Goal: Check status: Check status

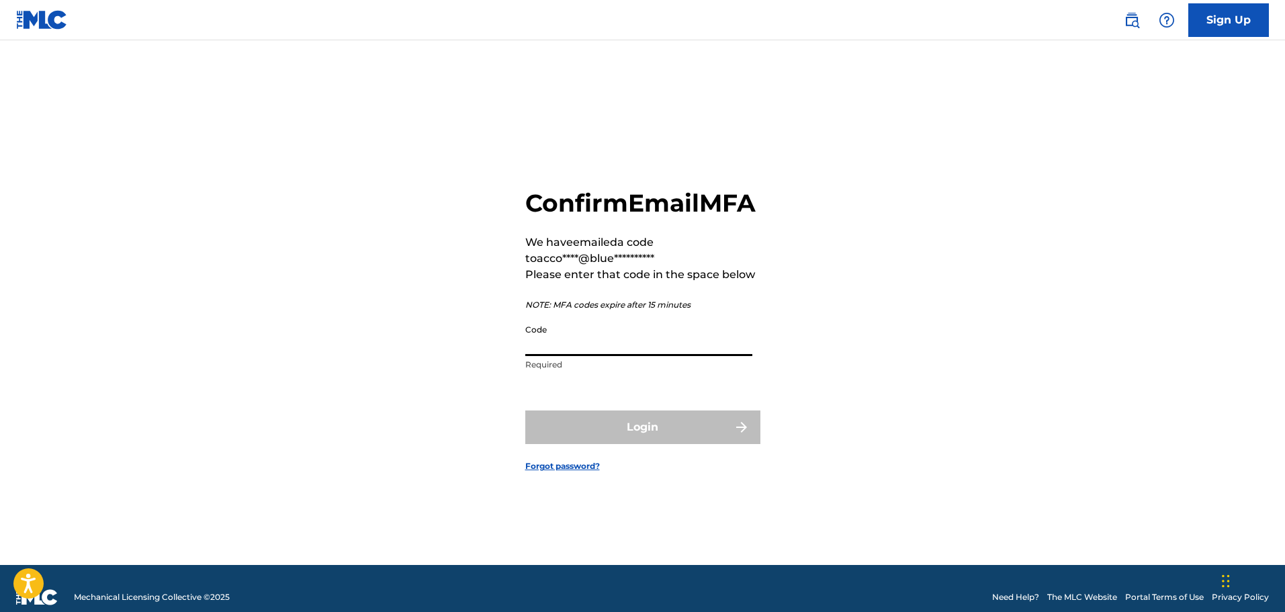
click at [613, 355] on input "Code" at bounding box center [638, 337] width 227 height 38
click at [544, 350] on input "Code" at bounding box center [638, 337] width 227 height 38
paste input "234648"
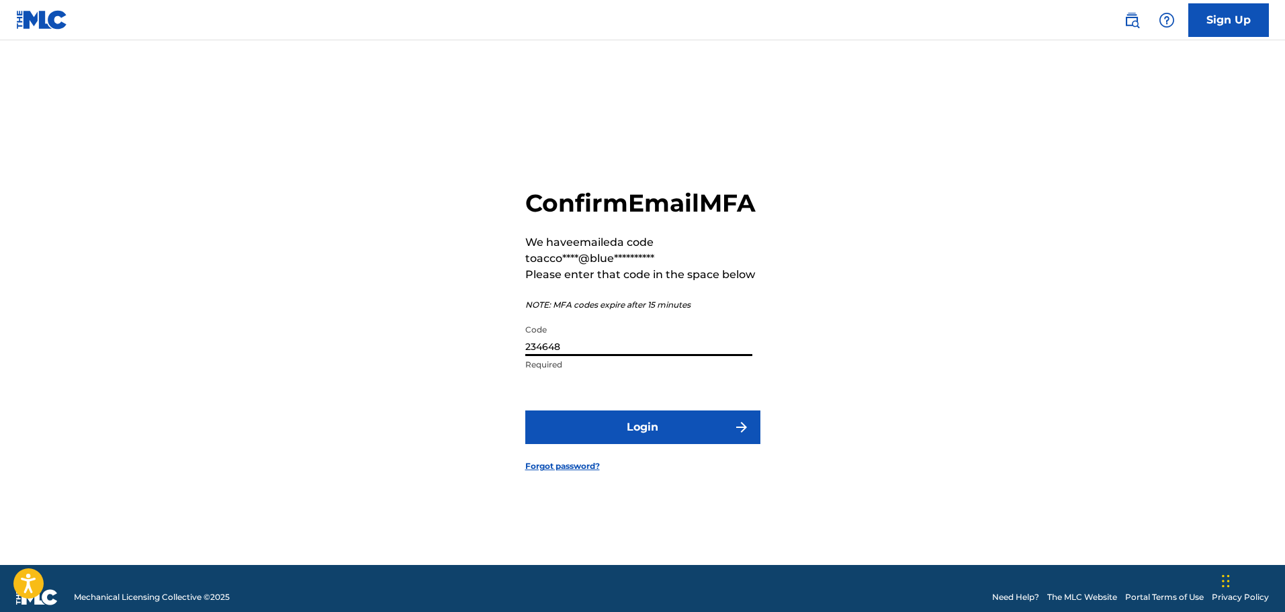
type input "234648"
click at [644, 441] on button "Login" at bounding box center [642, 427] width 235 height 34
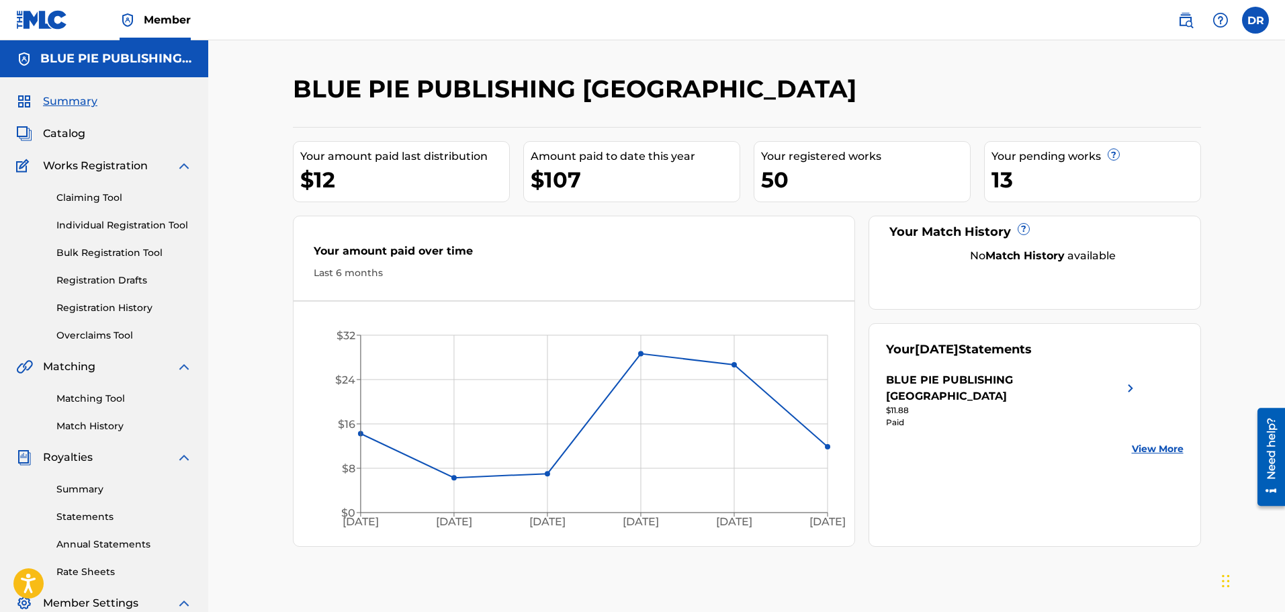
click at [87, 306] on link "Registration History" at bounding box center [124, 308] width 136 height 14
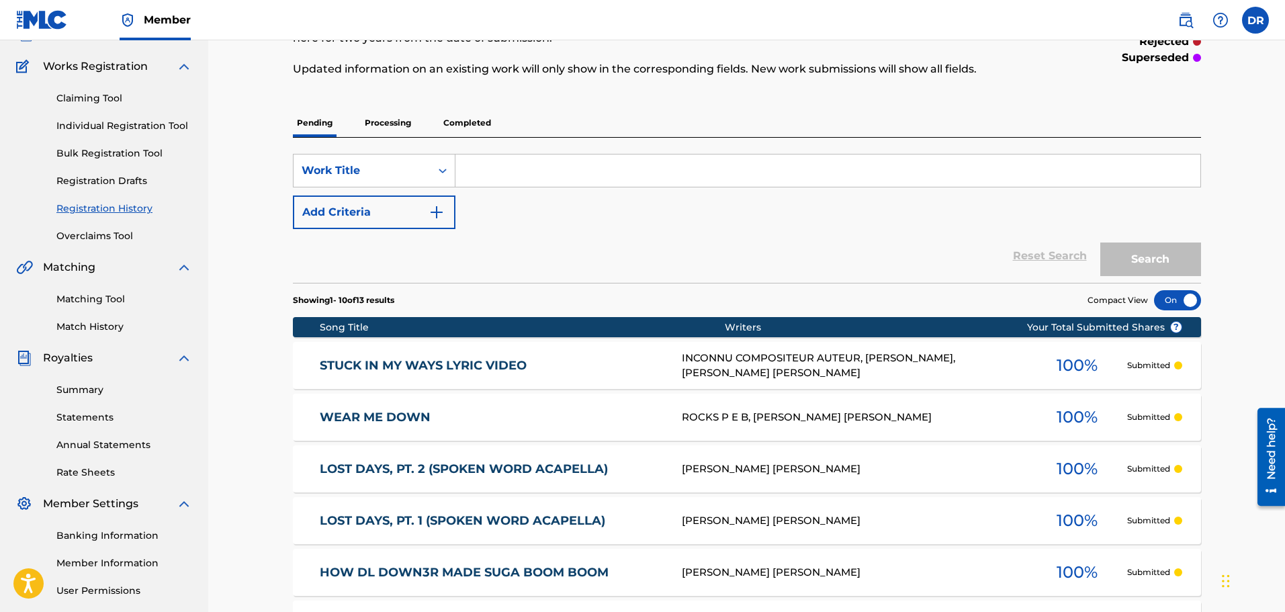
scroll to position [94, 0]
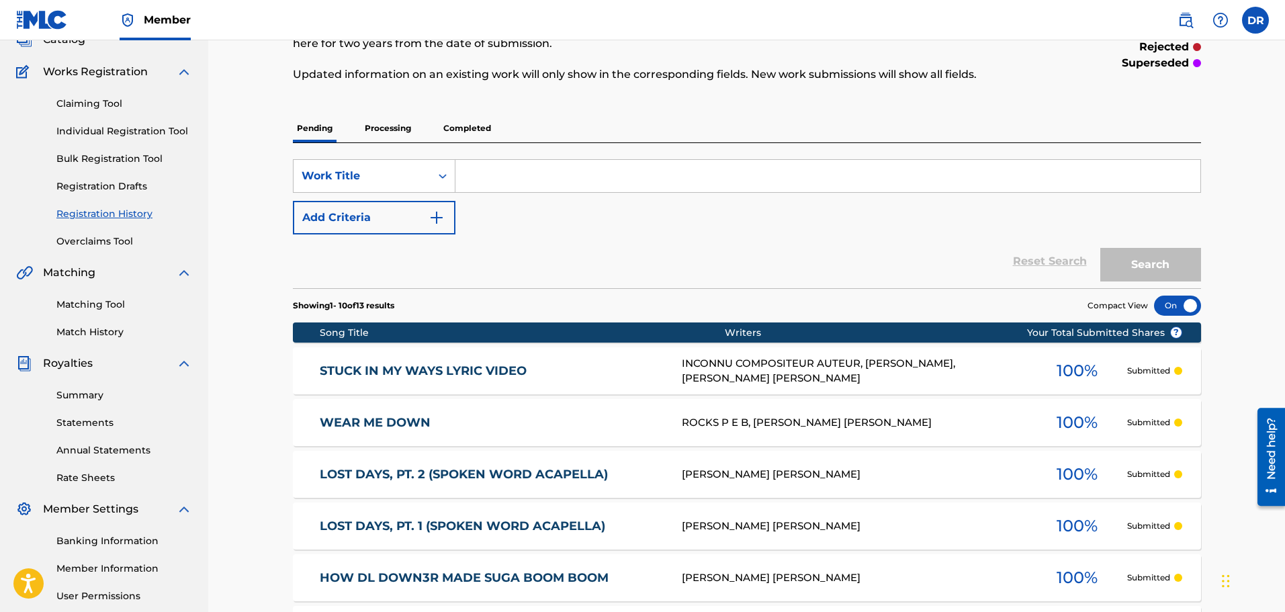
click at [476, 127] on p "Completed" at bounding box center [467, 128] width 56 height 28
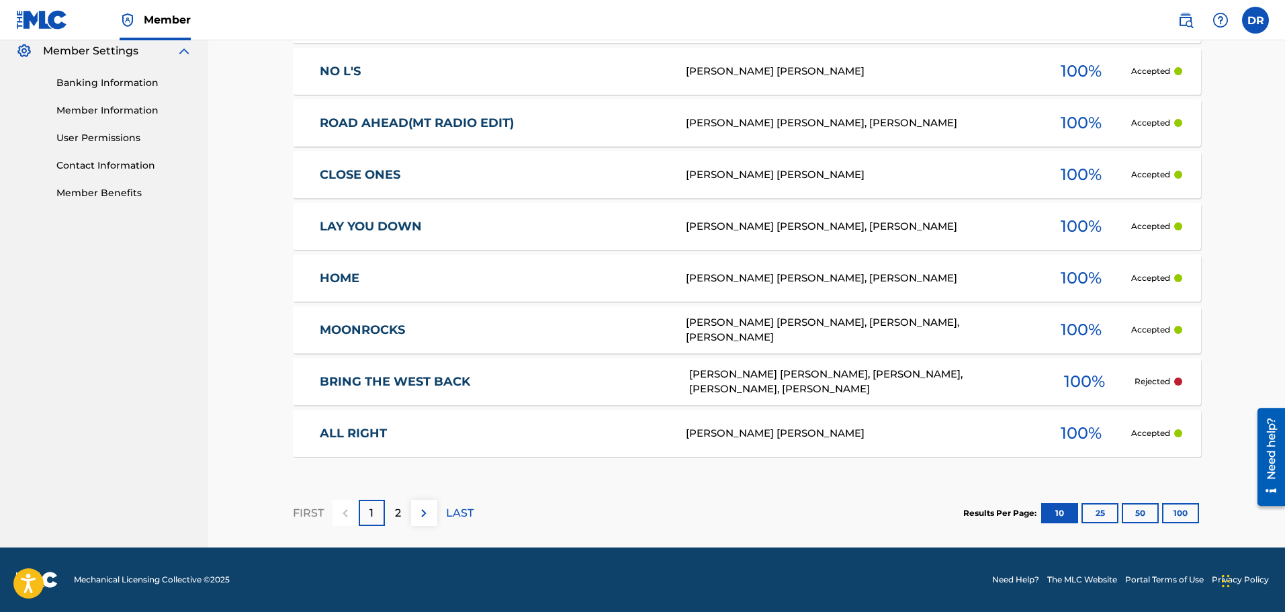
scroll to position [149, 0]
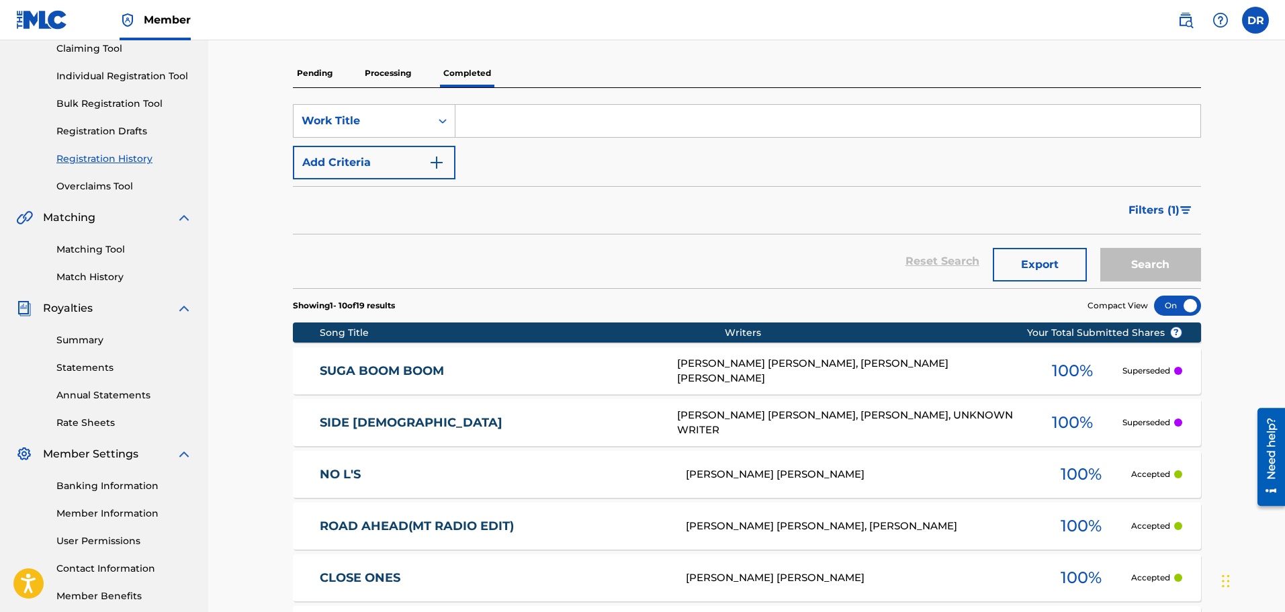
click at [398, 77] on p "Processing" at bounding box center [388, 73] width 54 height 28
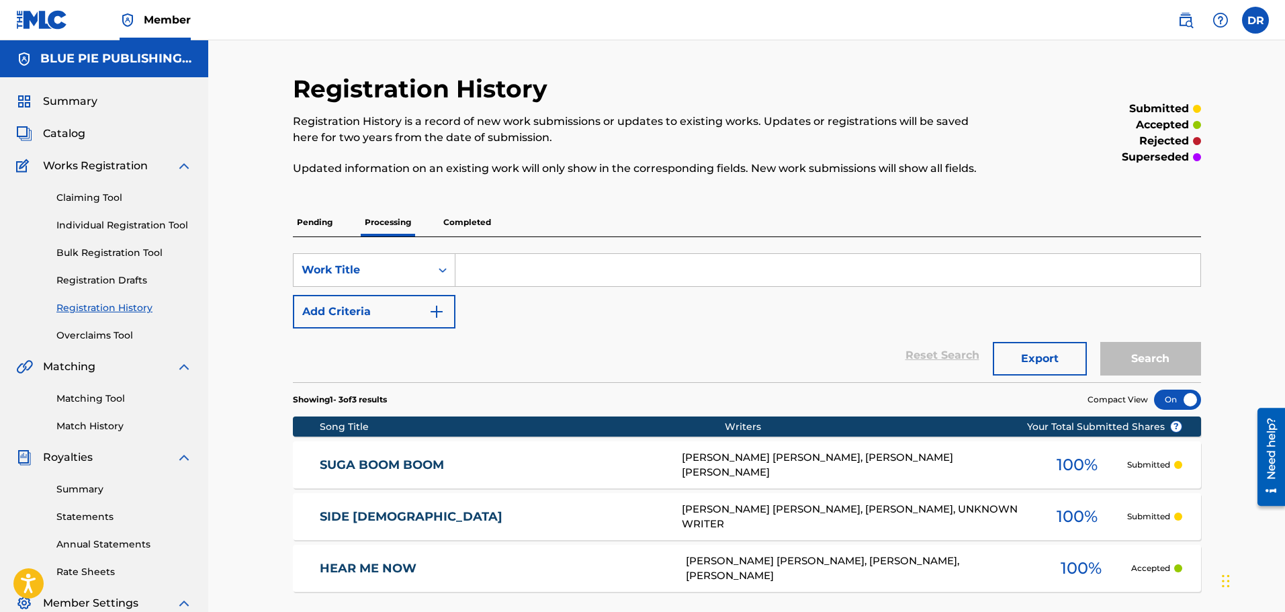
click at [304, 223] on p "Pending" at bounding box center [315, 222] width 44 height 28
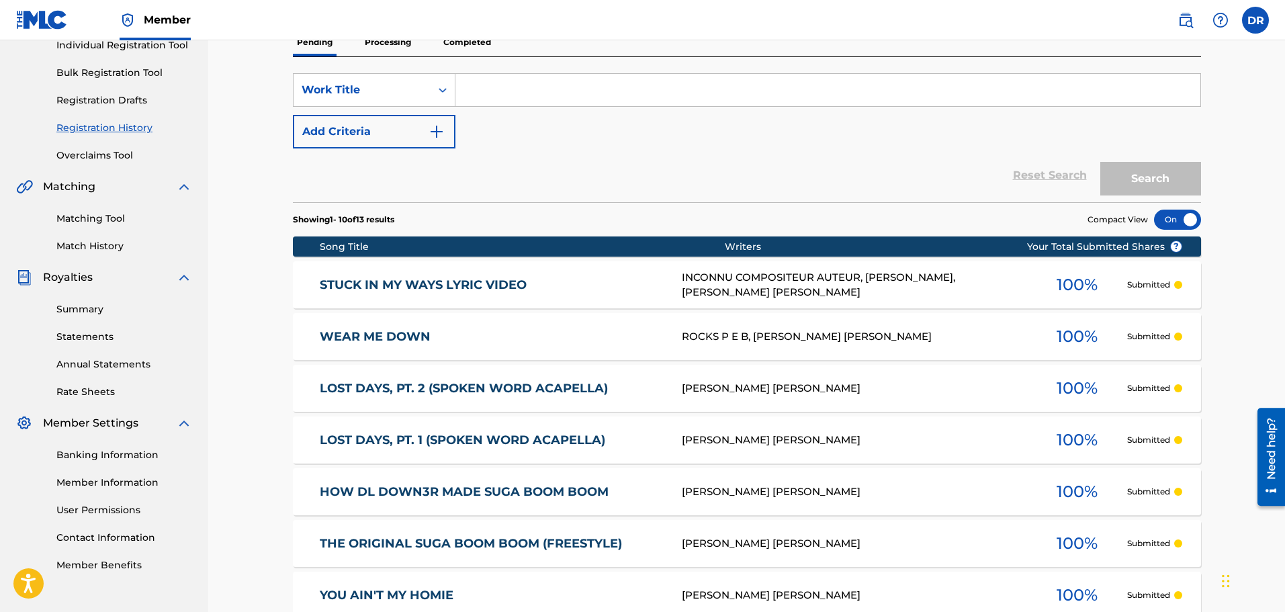
scroll to position [161, 0]
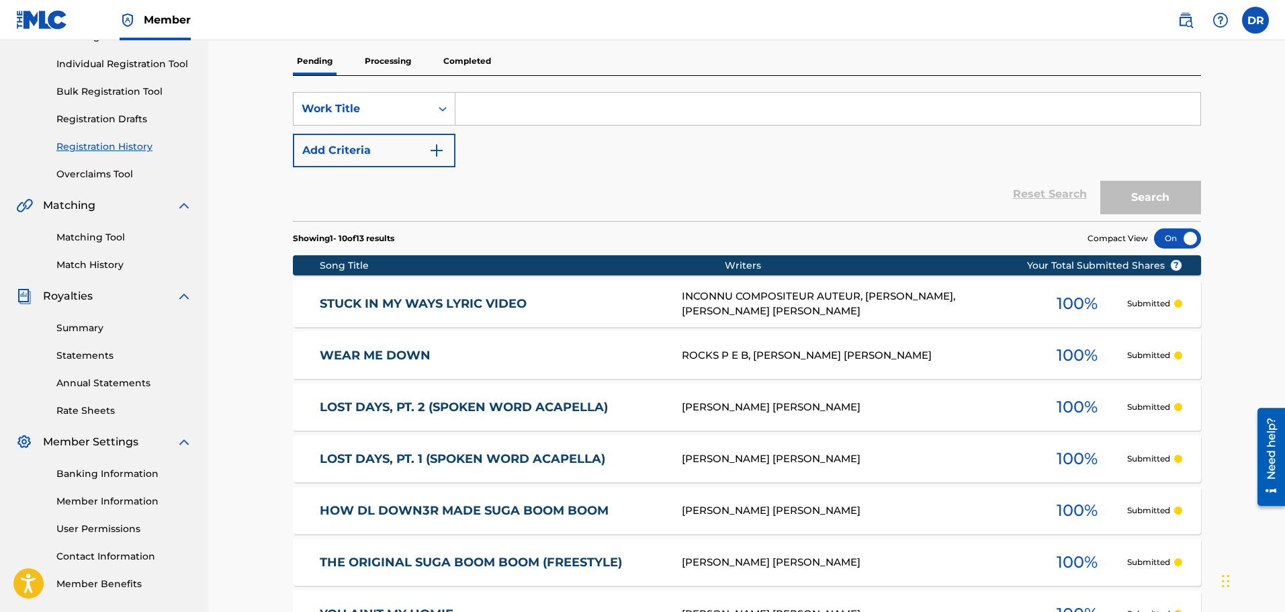
click at [73, 328] on link "Summary" at bounding box center [124, 328] width 136 height 14
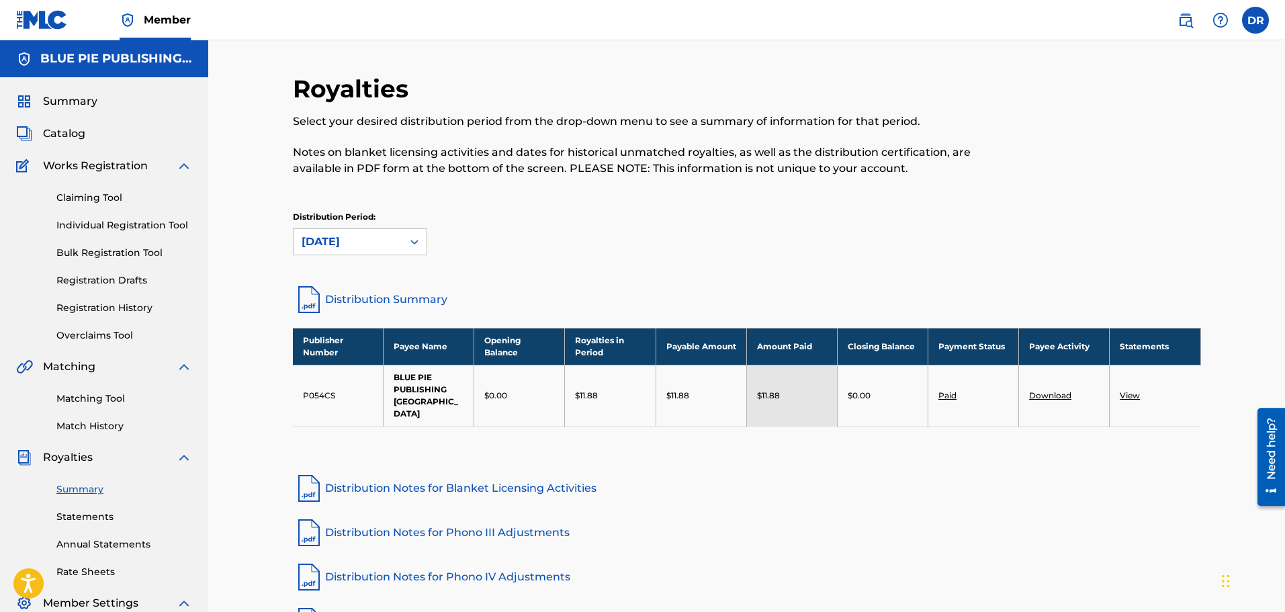
click at [101, 306] on link "Registration History" at bounding box center [124, 308] width 136 height 14
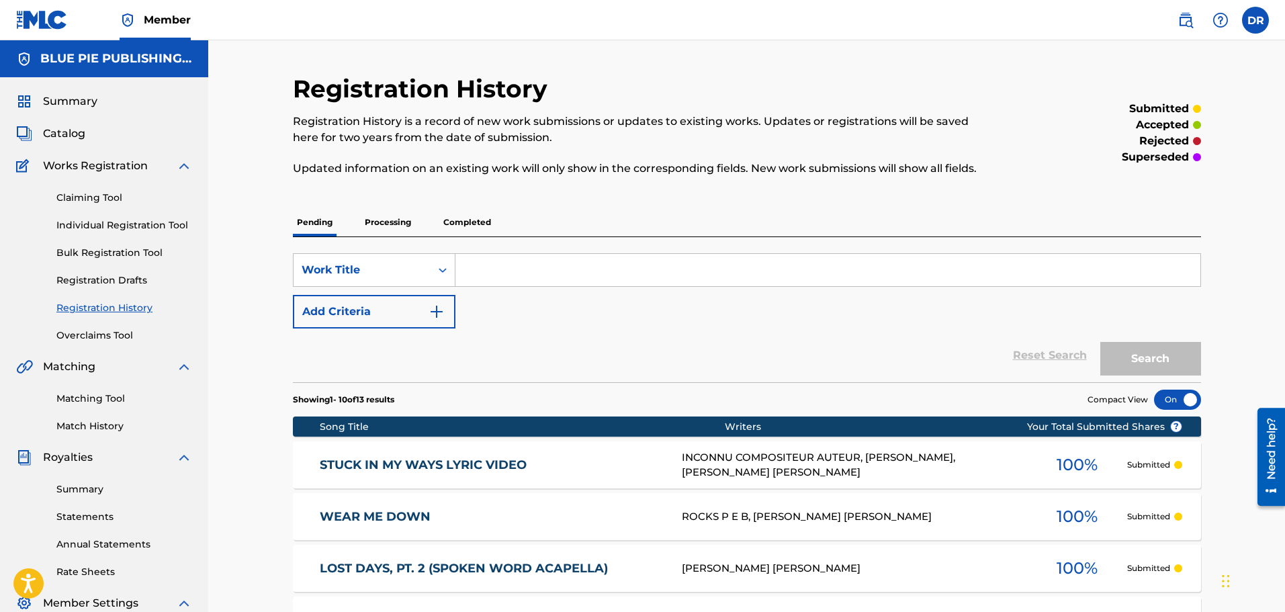
click at [484, 214] on p "Completed" at bounding box center [467, 222] width 56 height 28
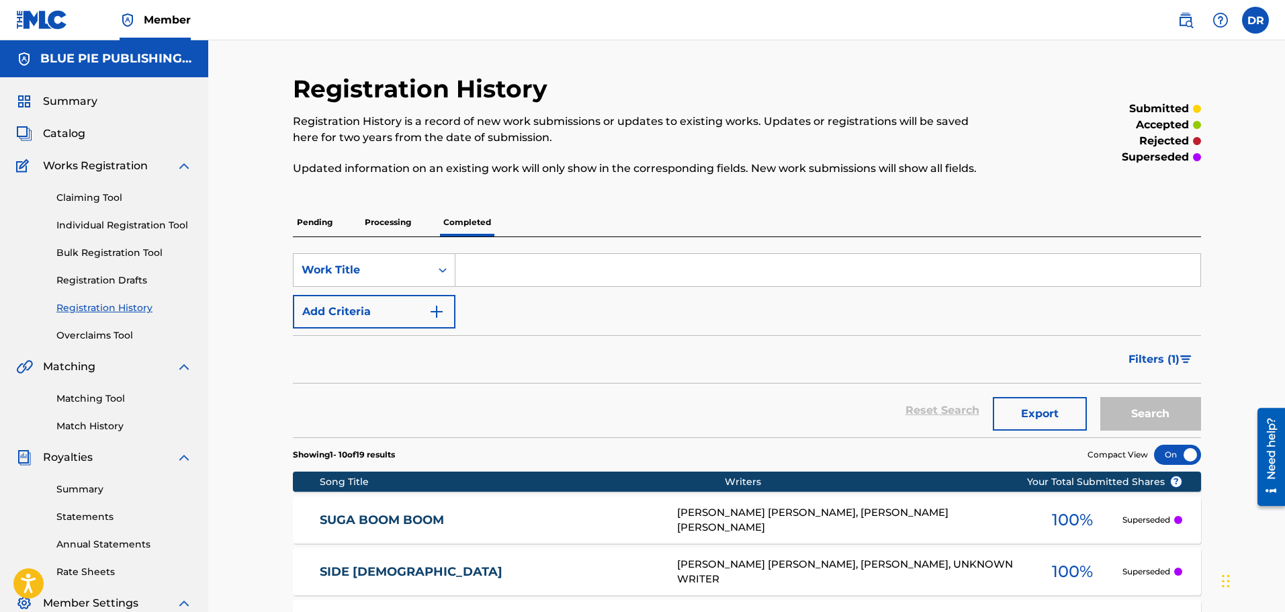
click at [1187, 358] on img "Search Form" at bounding box center [1185, 359] width 11 height 8
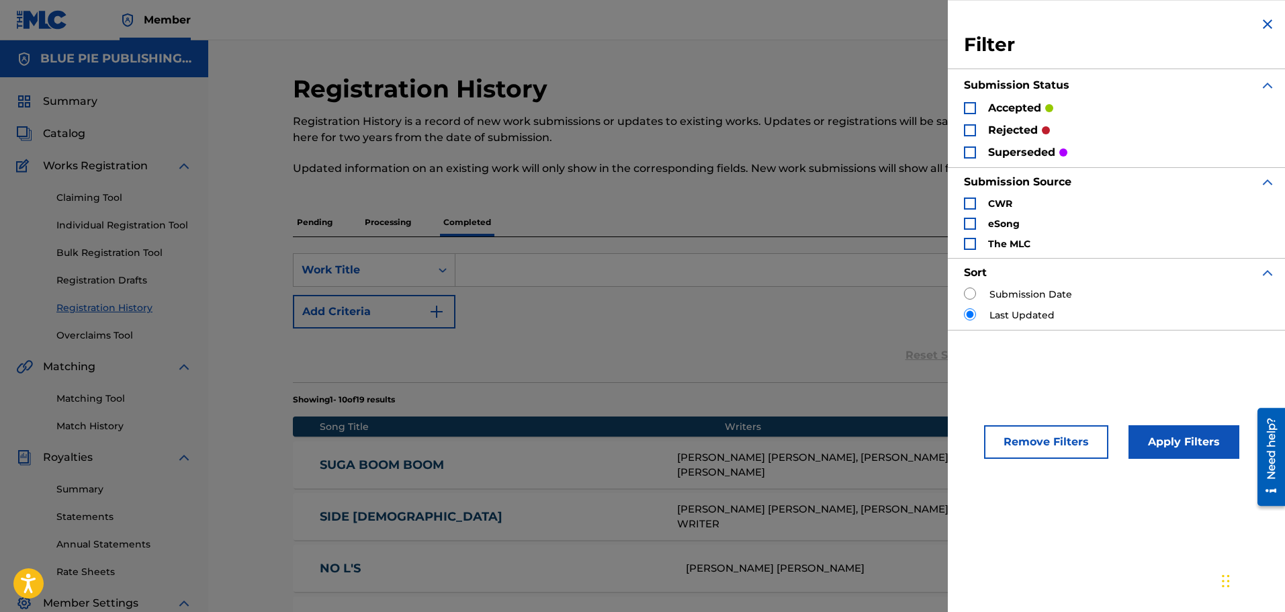
click at [971, 129] on div "Search Form" at bounding box center [970, 130] width 12 height 12
click at [1187, 447] on button "Apply Filters" at bounding box center [1184, 442] width 111 height 34
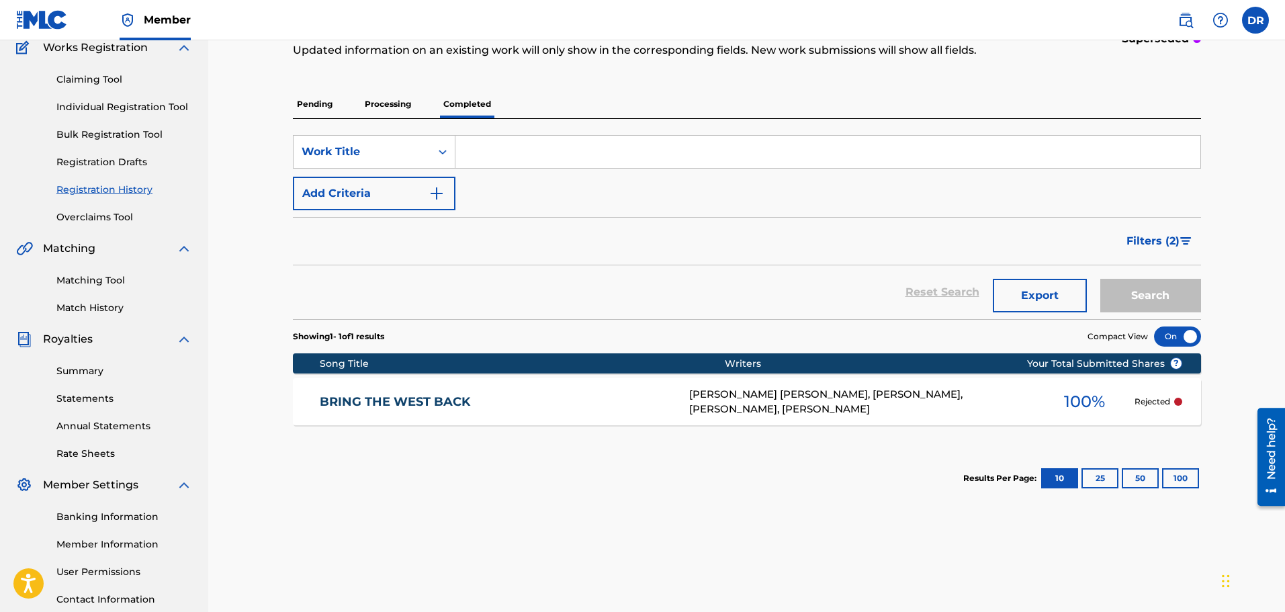
scroll to position [202, 0]
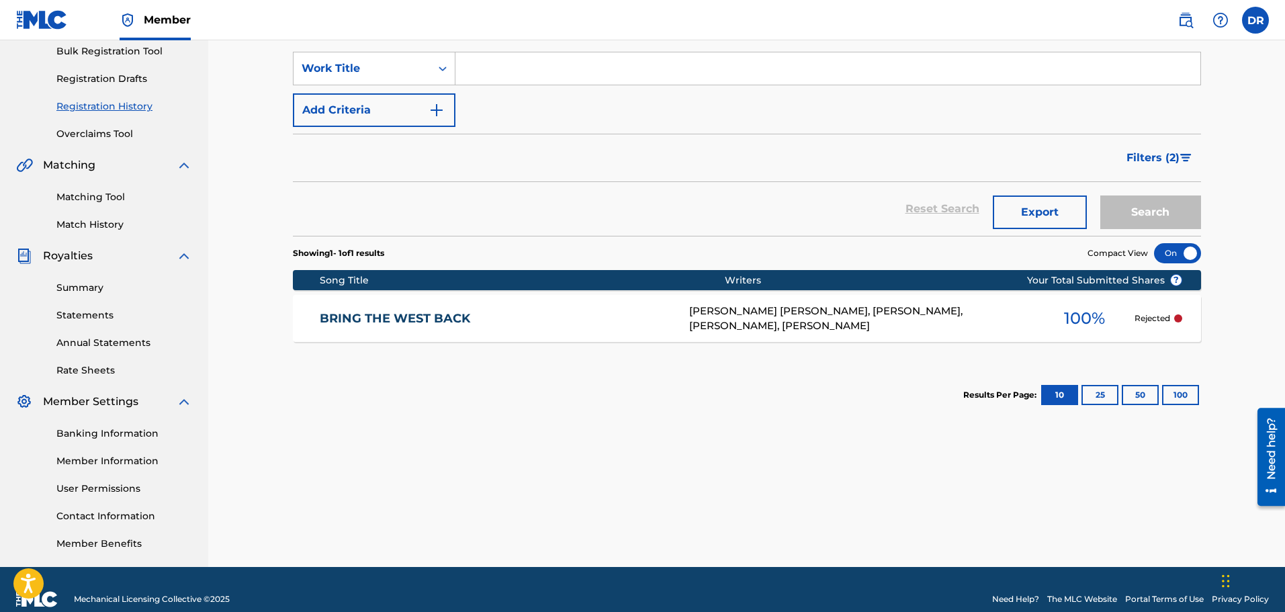
click at [818, 310] on div "[PERSON_NAME] [PERSON_NAME], [PERSON_NAME], [PERSON_NAME], [PERSON_NAME]" at bounding box center [861, 319] width 345 height 30
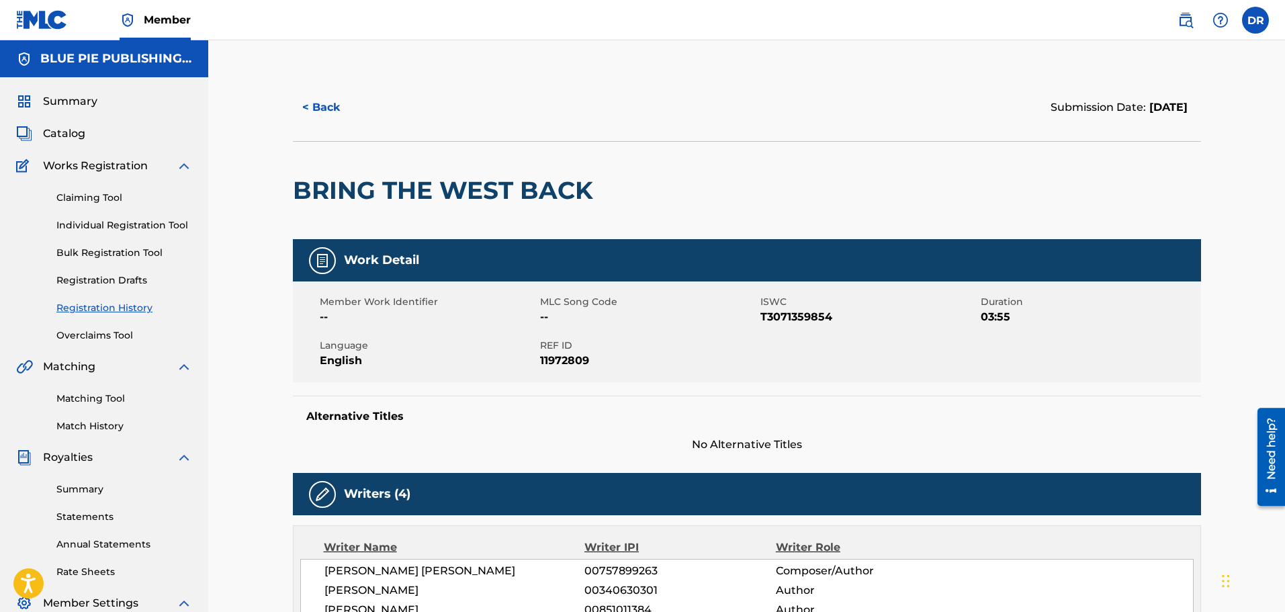
click at [326, 110] on button "< Back" at bounding box center [333, 108] width 81 height 34
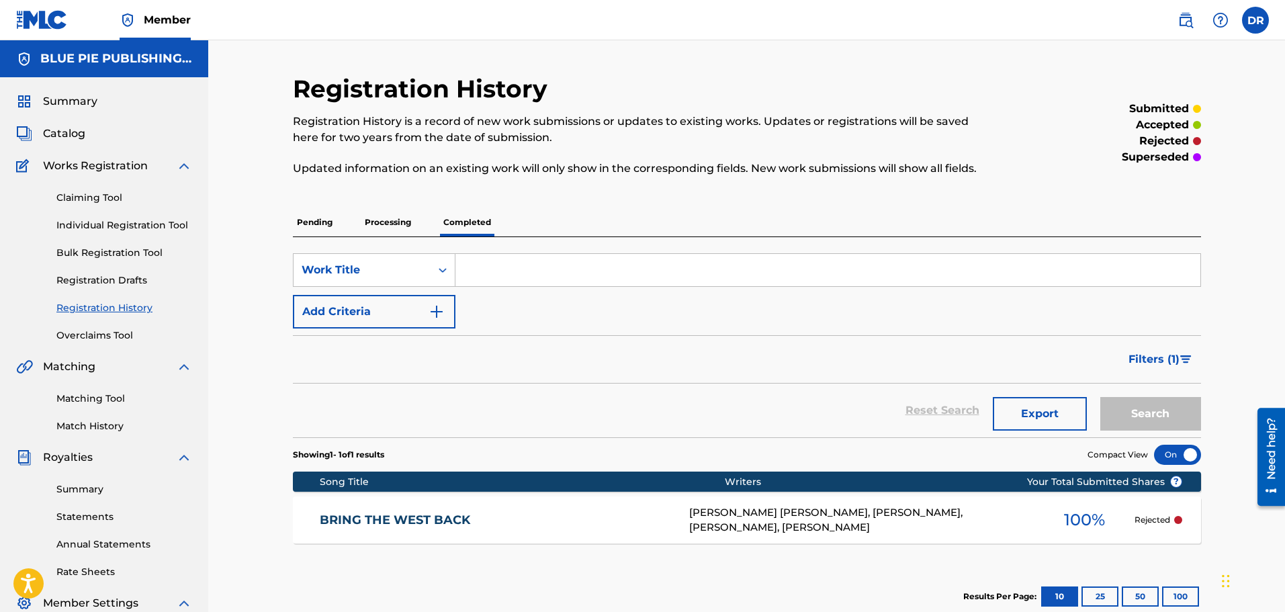
click at [1185, 358] on img "Search Form" at bounding box center [1185, 359] width 11 height 8
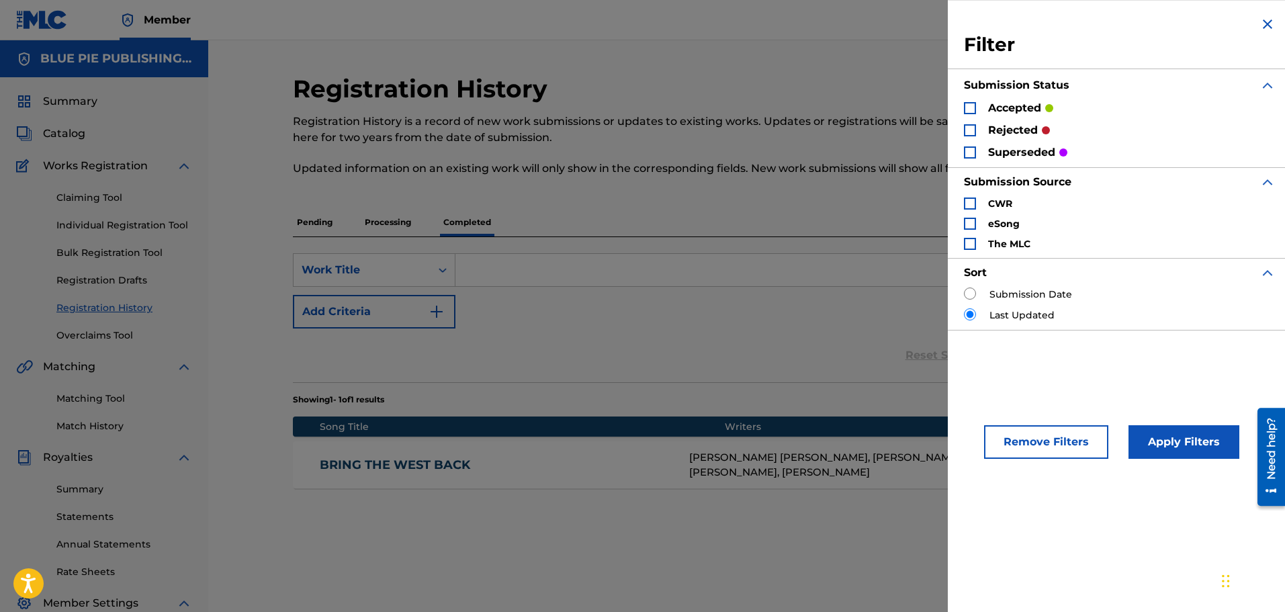
click at [1055, 443] on button "Remove Filters" at bounding box center [1046, 442] width 124 height 34
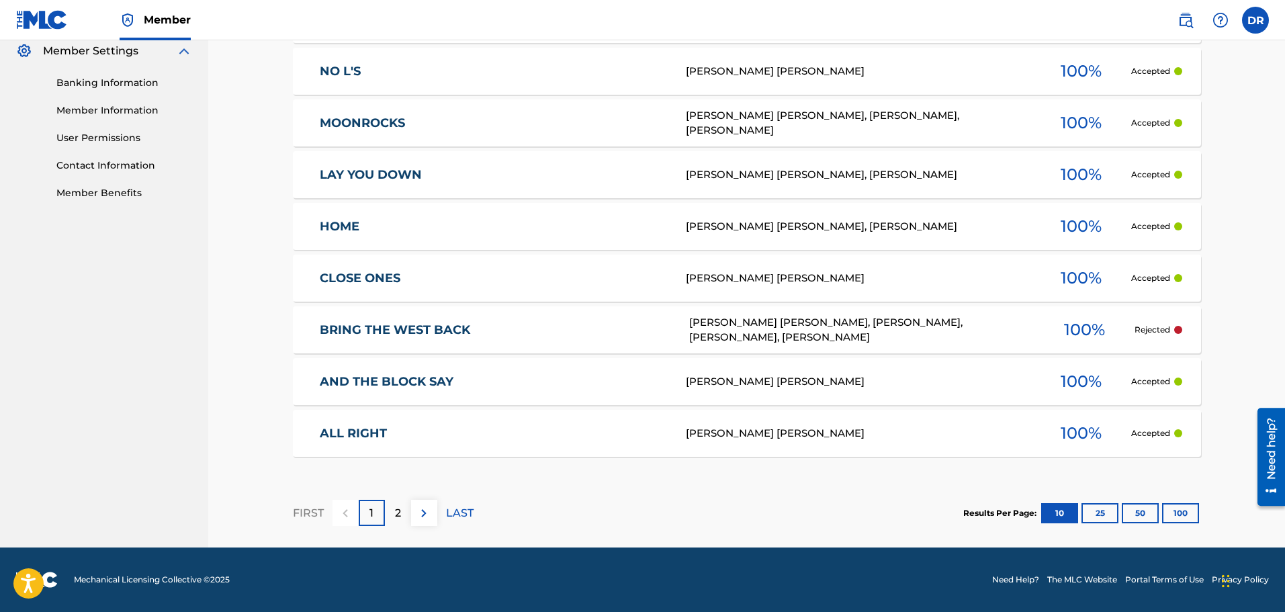
scroll to position [149, 0]
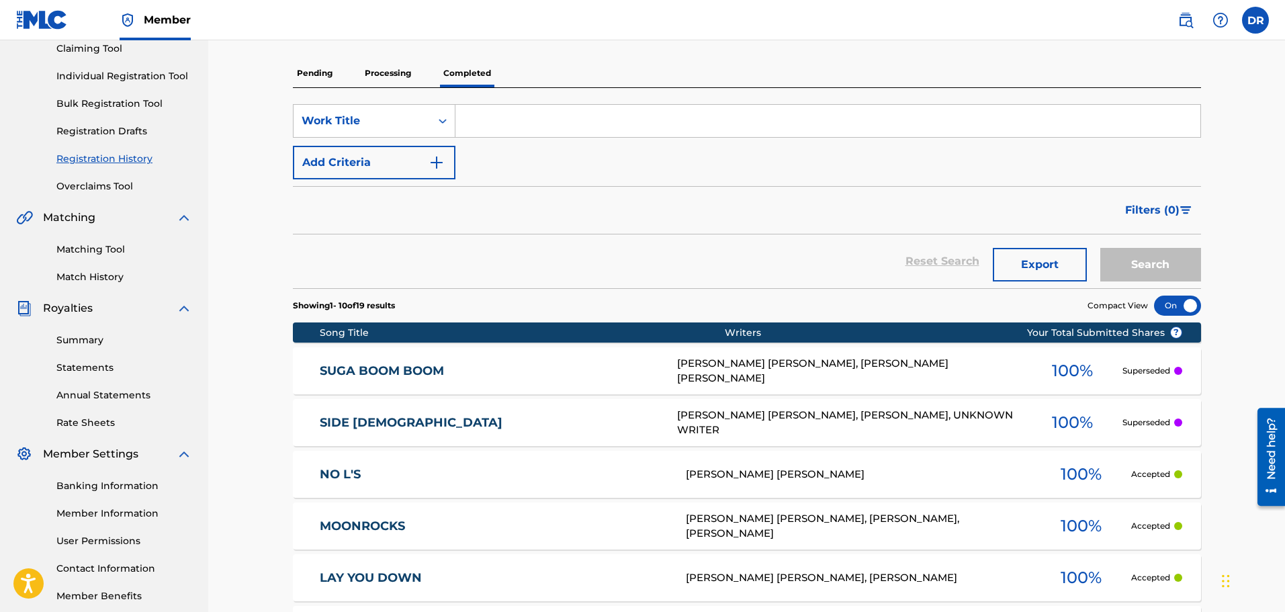
click at [313, 72] on p "Pending" at bounding box center [315, 73] width 44 height 28
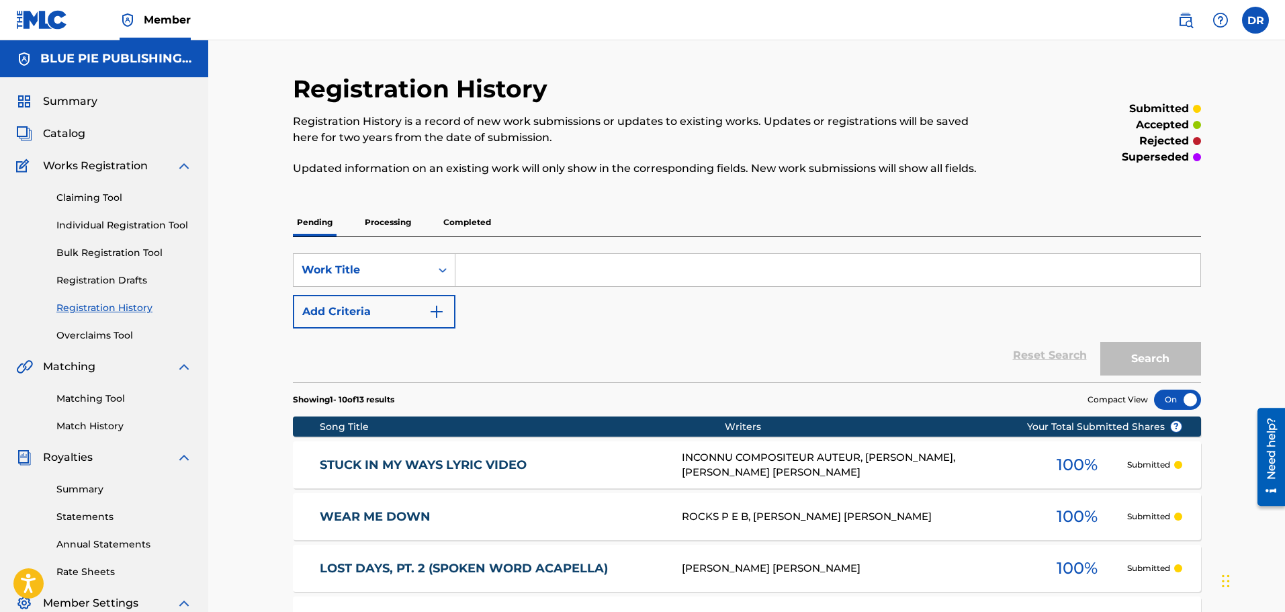
click at [68, 125] on div "Summary Catalog Works Registration Claiming Tool Individual Registration Tool B…" at bounding box center [104, 422] width 208 height 691
click at [63, 129] on span "Catalog" at bounding box center [64, 134] width 42 height 16
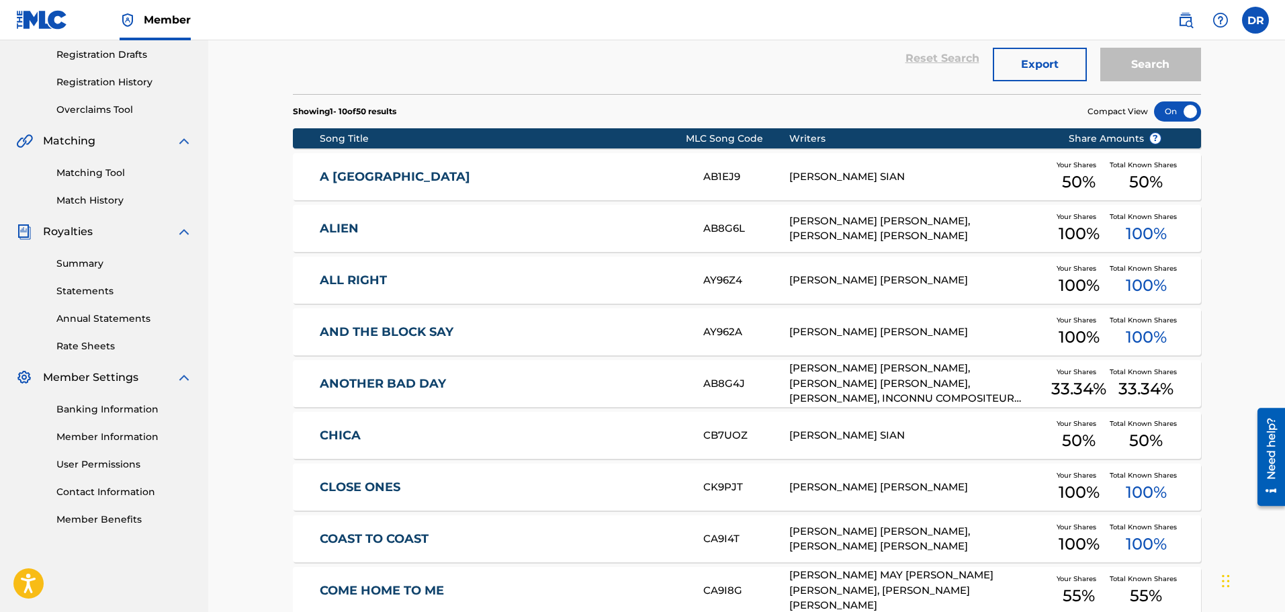
scroll to position [413, 0]
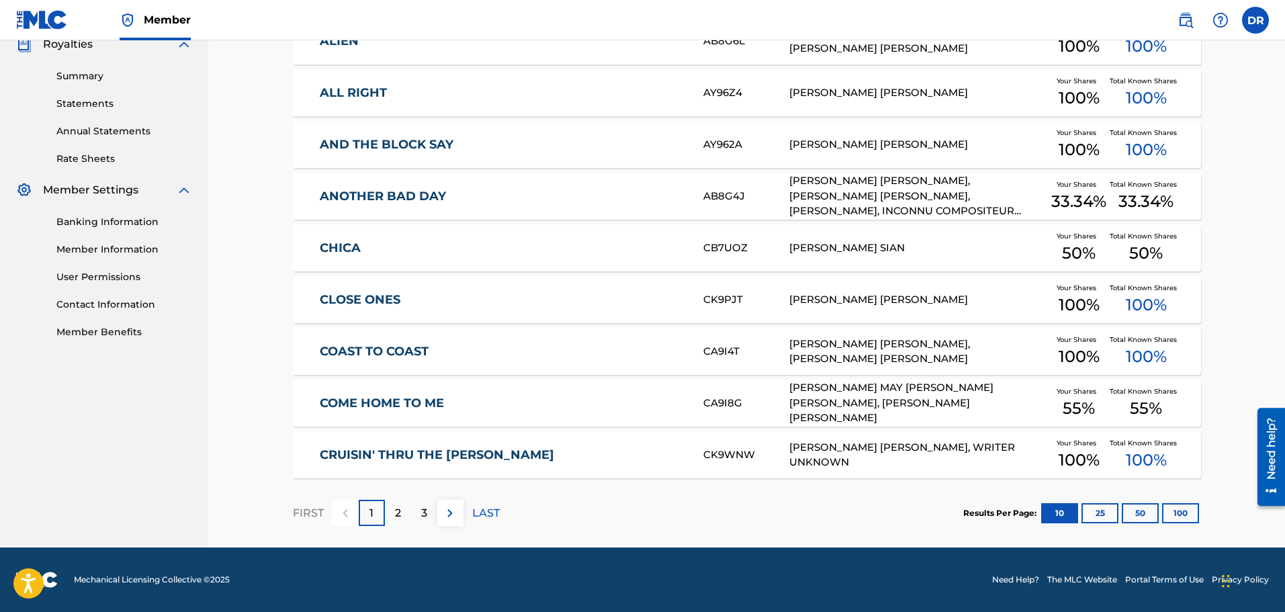
click at [1178, 514] on button "100" at bounding box center [1180, 513] width 37 height 20
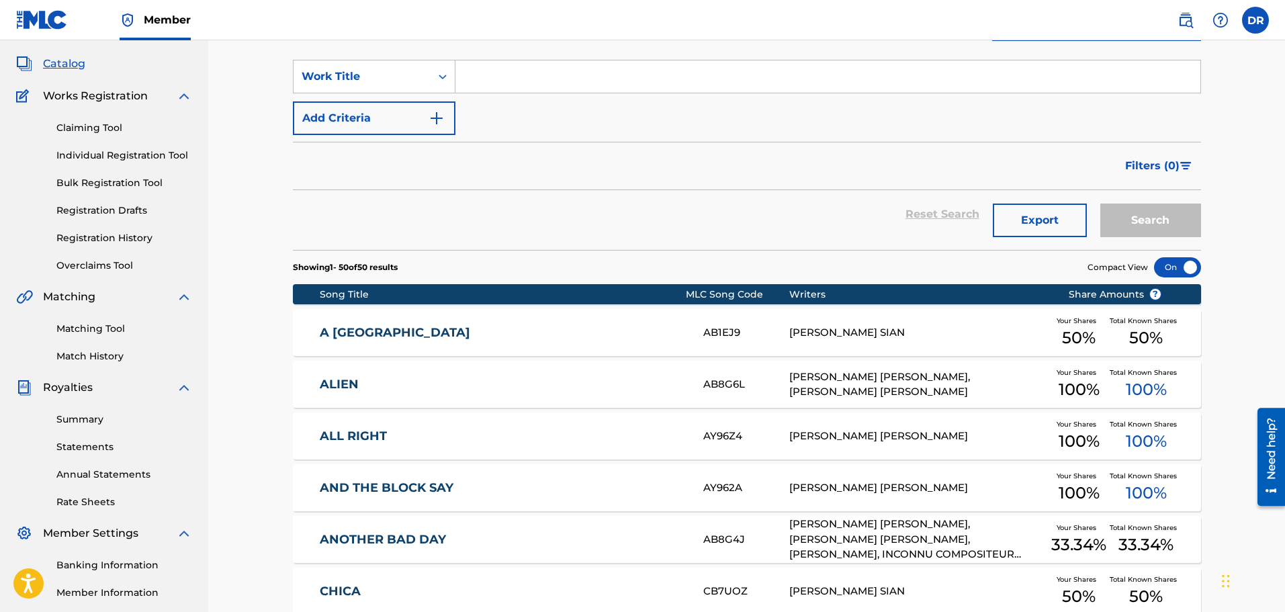
scroll to position [0, 0]
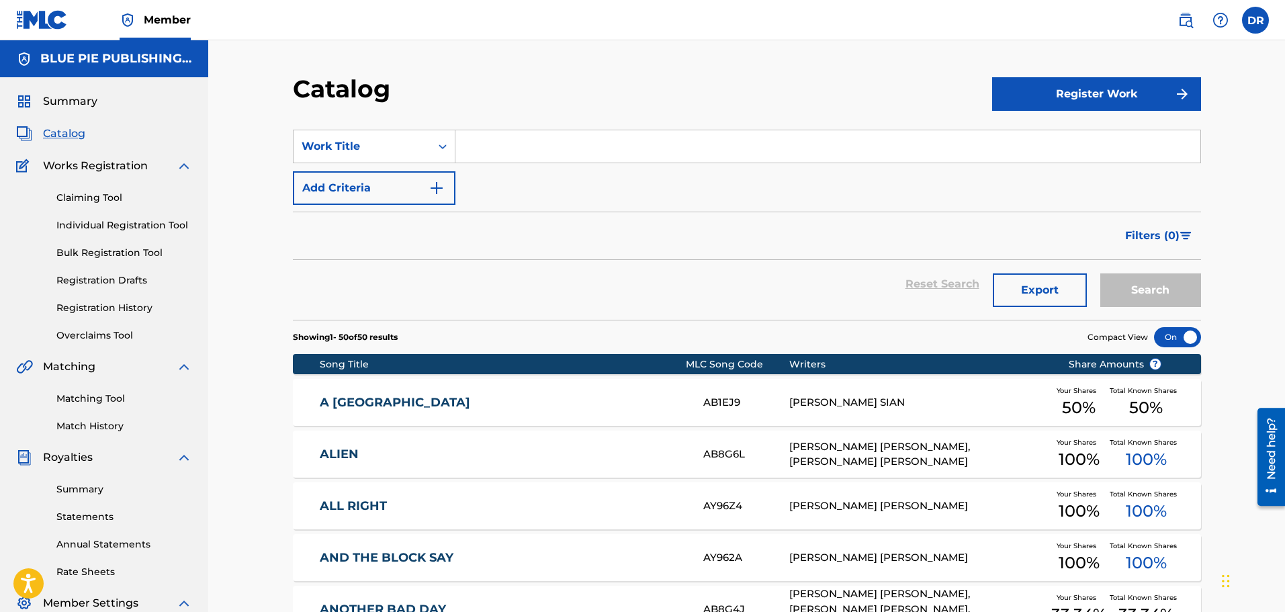
click at [69, 99] on span "Summary" at bounding box center [70, 101] width 54 height 16
